Goal: Find specific page/section: Find specific page/section

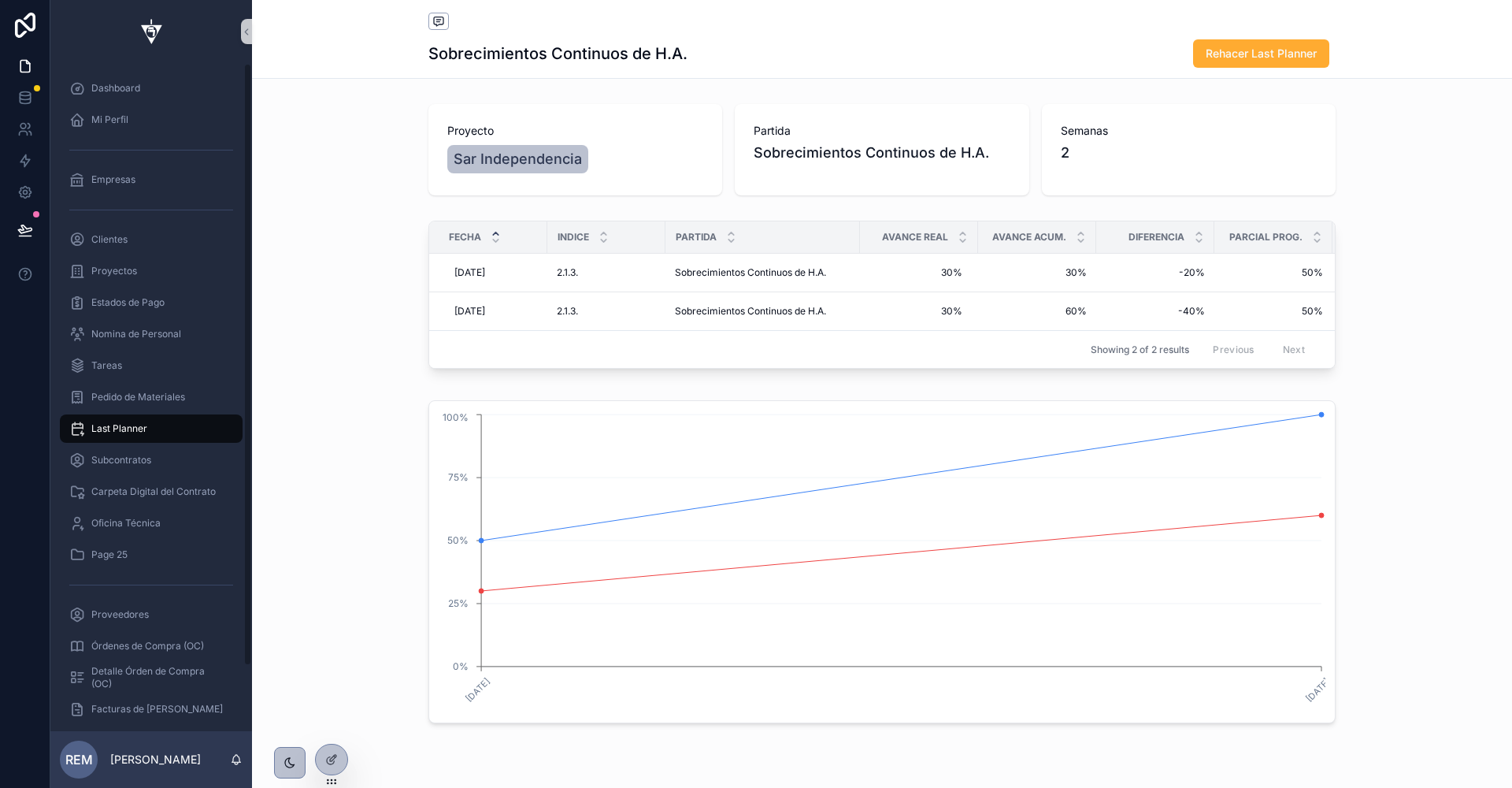
click at [112, 423] on span "Last Planner" at bounding box center [119, 428] width 56 height 13
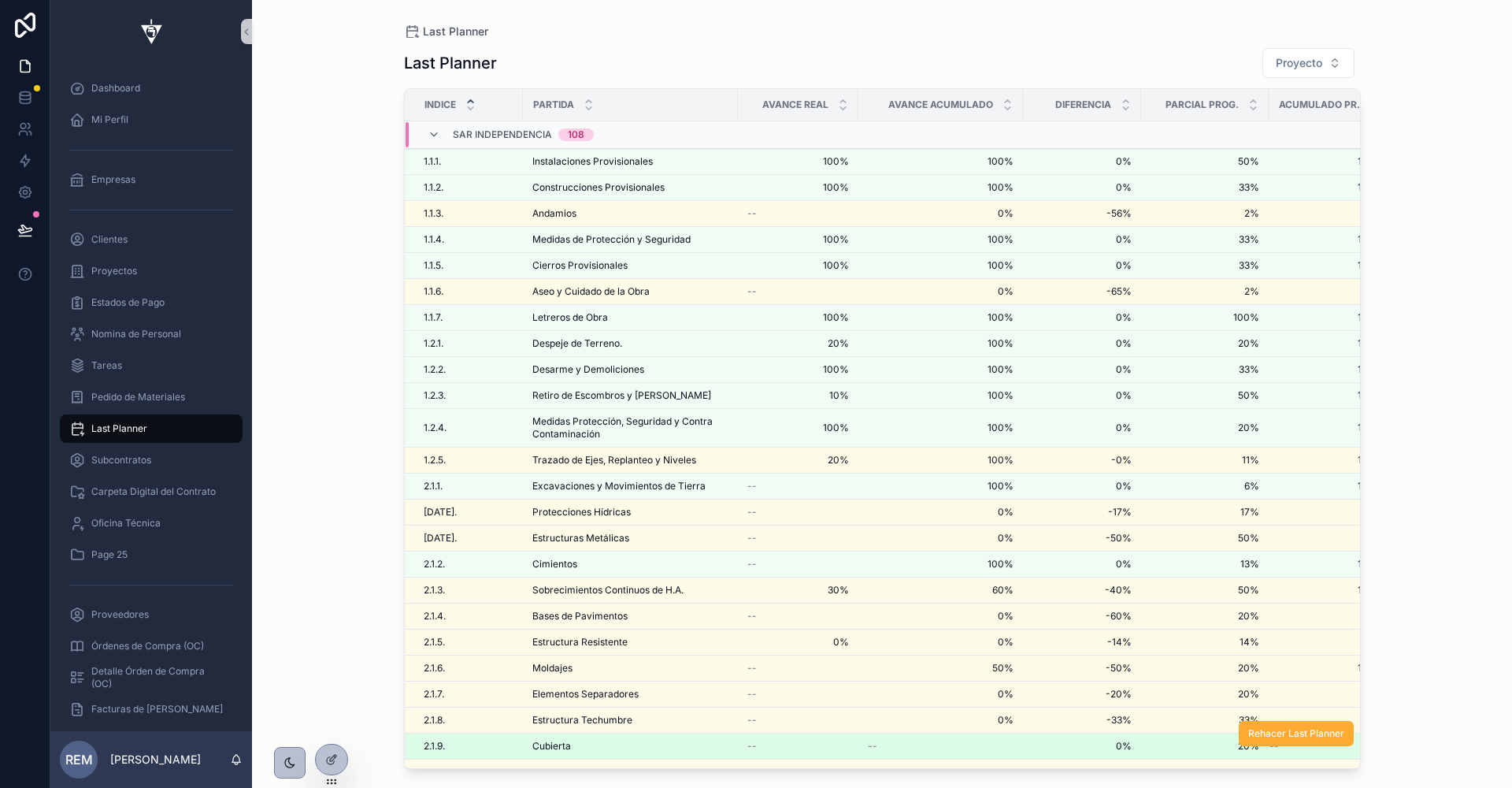
click at [550, 740] on span "Cubierta" at bounding box center [552, 746] width 39 height 13
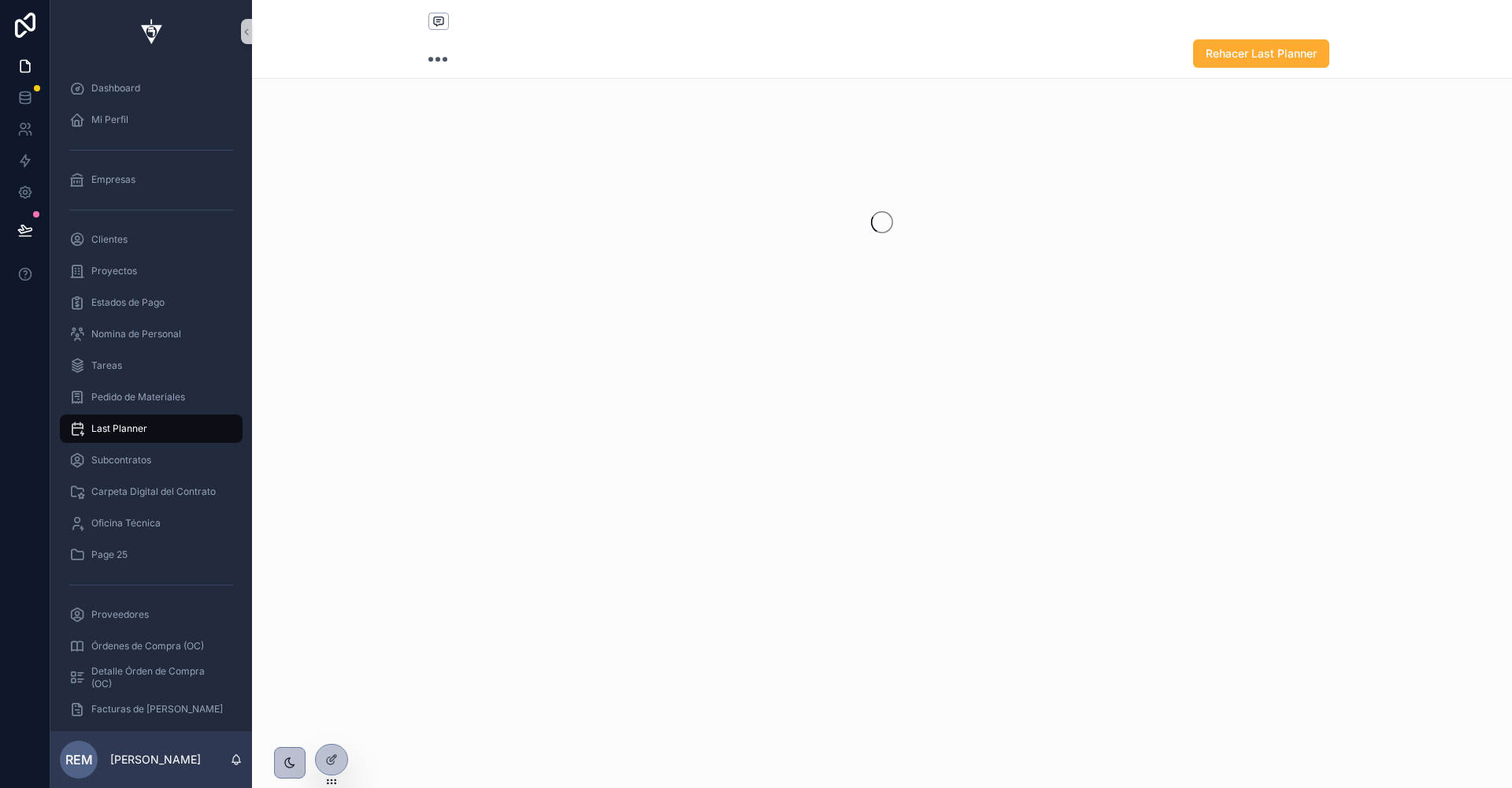
click at [550, 733] on div "Rehacer Last Planner" at bounding box center [882, 394] width 1260 height 788
